Goal: Information Seeking & Learning: Check status

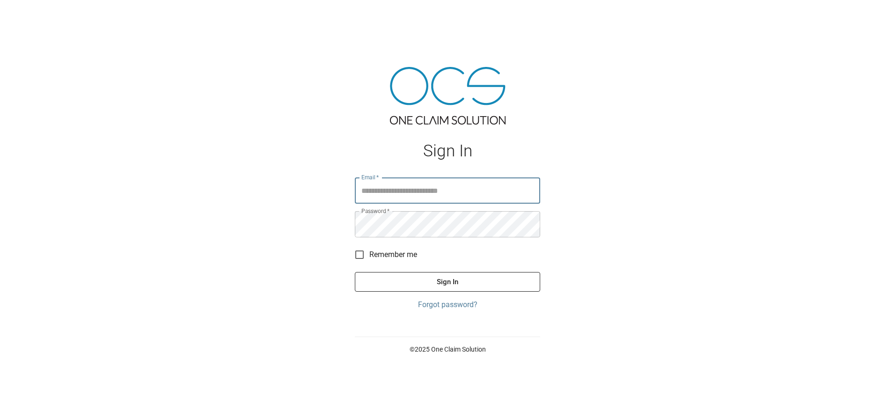
type input "**********"
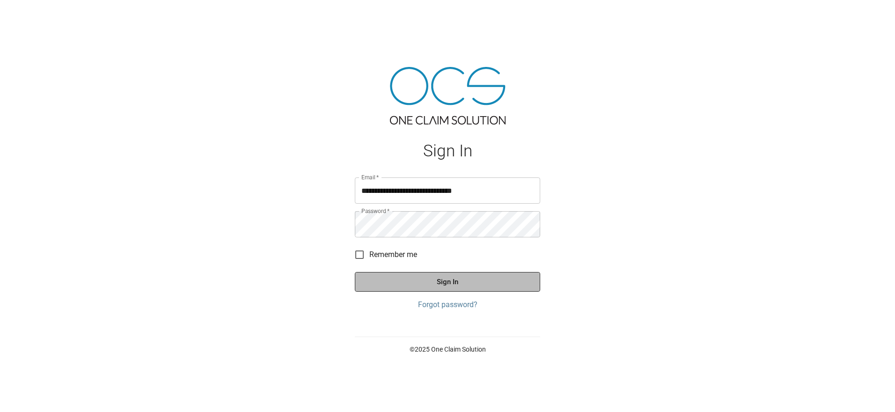
click at [439, 277] on button "Sign In" at bounding box center [447, 282] width 185 height 20
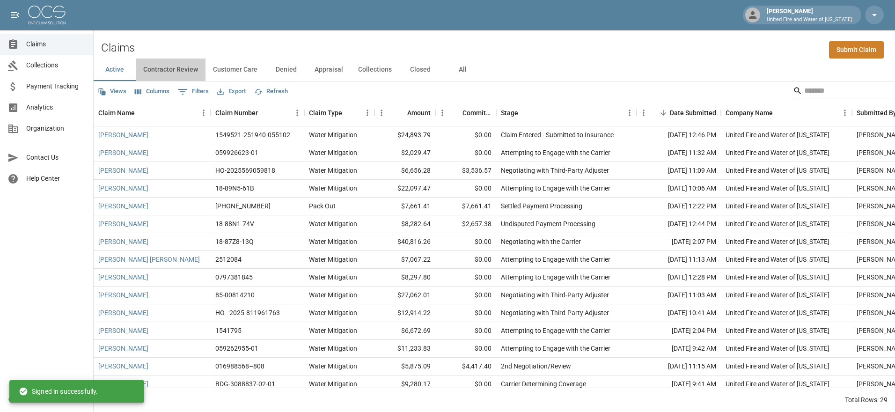
click at [178, 69] on button "Contractor Review" at bounding box center [171, 69] width 70 height 22
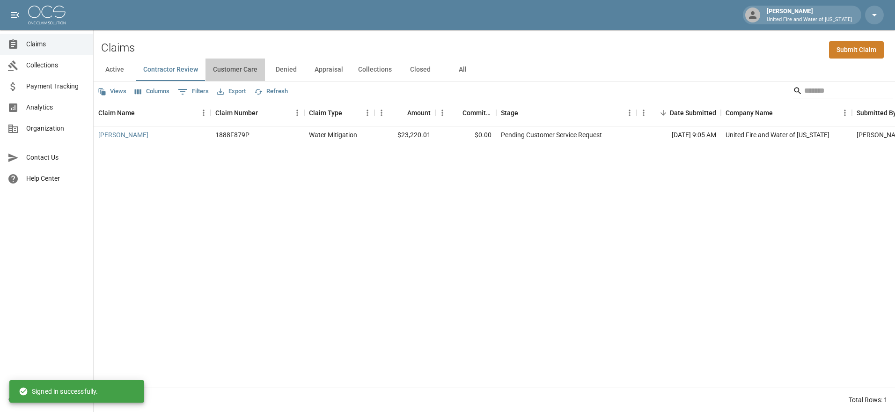
click at [235, 67] on button "Customer Care" at bounding box center [234, 69] width 59 height 22
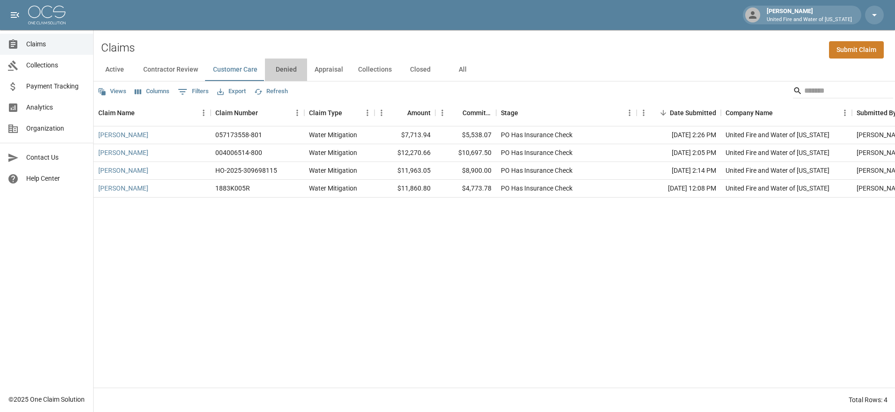
click at [284, 69] on button "Denied" at bounding box center [286, 69] width 42 height 22
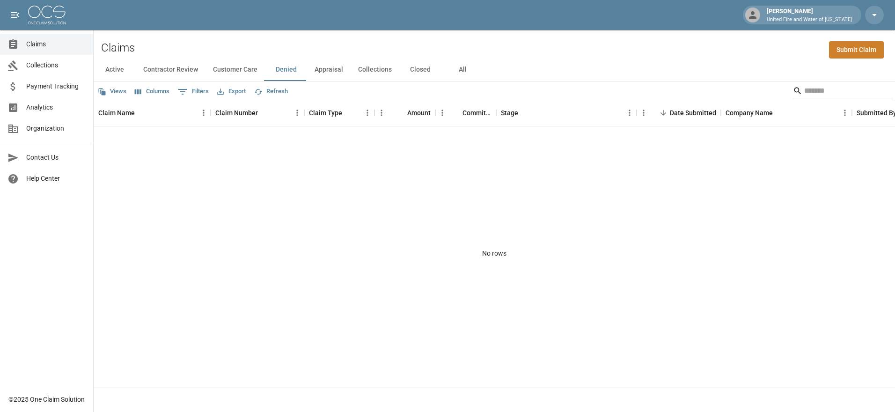
click at [337, 70] on button "Appraisal" at bounding box center [329, 69] width 44 height 22
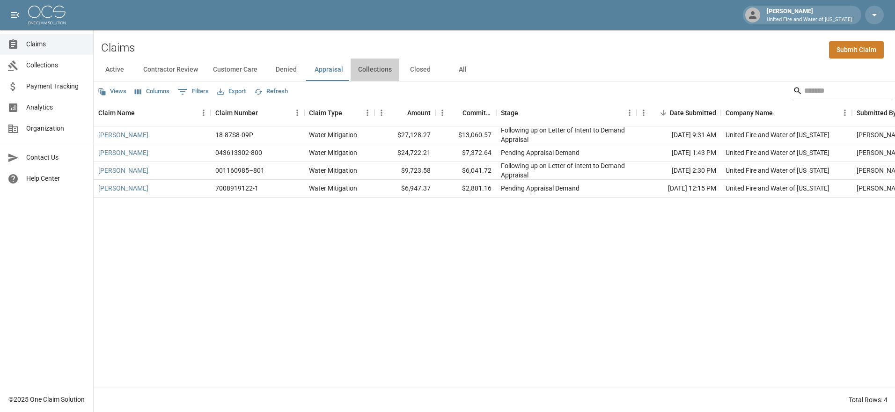
click at [371, 71] on button "Collections" at bounding box center [374, 69] width 49 height 22
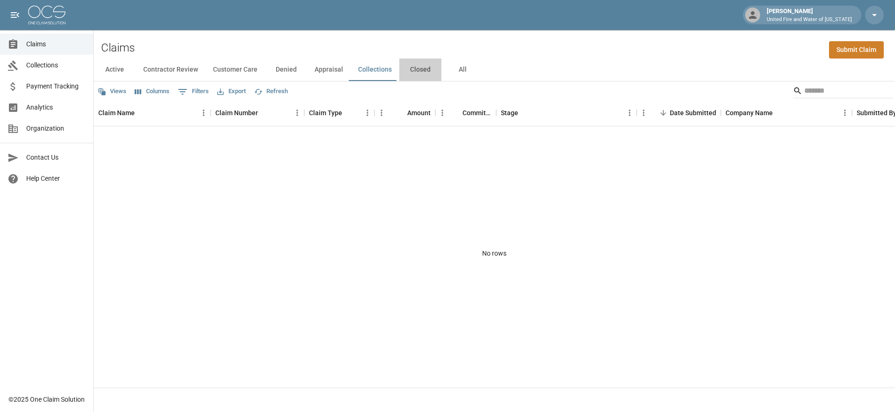
click at [423, 72] on button "Closed" at bounding box center [420, 69] width 42 height 22
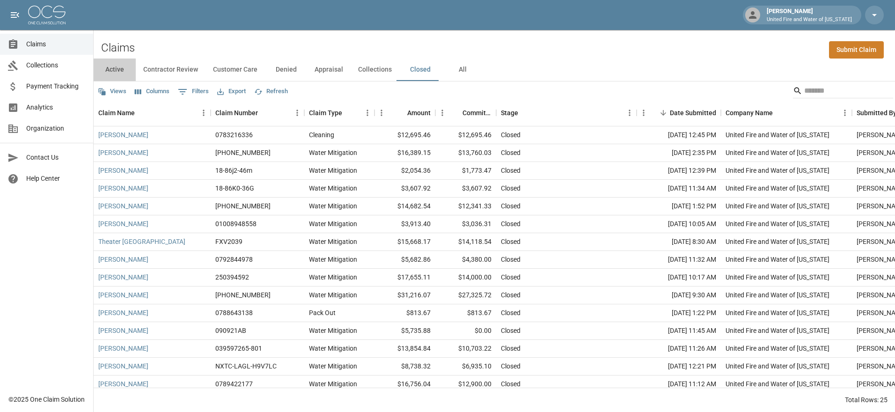
click at [126, 69] on button "Active" at bounding box center [115, 69] width 42 height 22
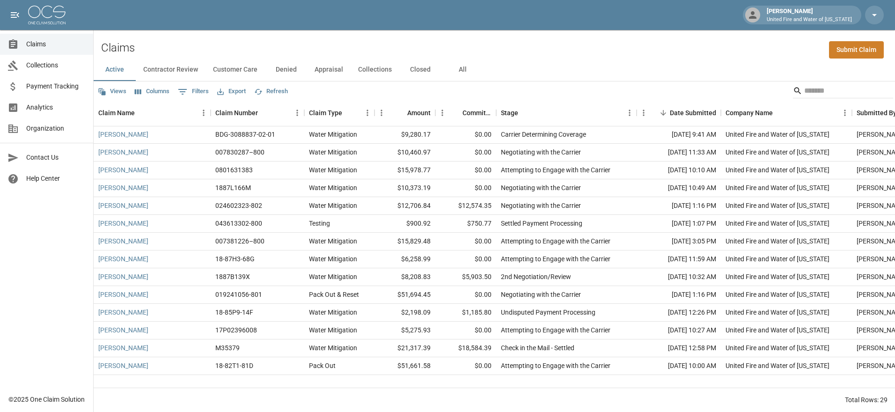
scroll to position [262, 0]
